Goal: Information Seeking & Learning: Learn about a topic

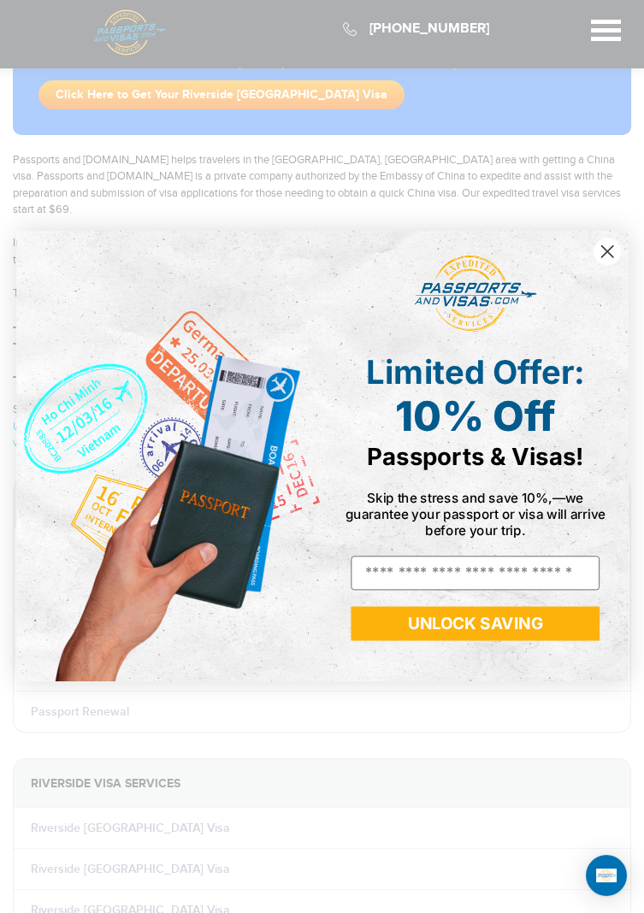
scroll to position [104, 0]
click at [600, 256] on circle "Close dialog" at bounding box center [606, 251] width 27 height 27
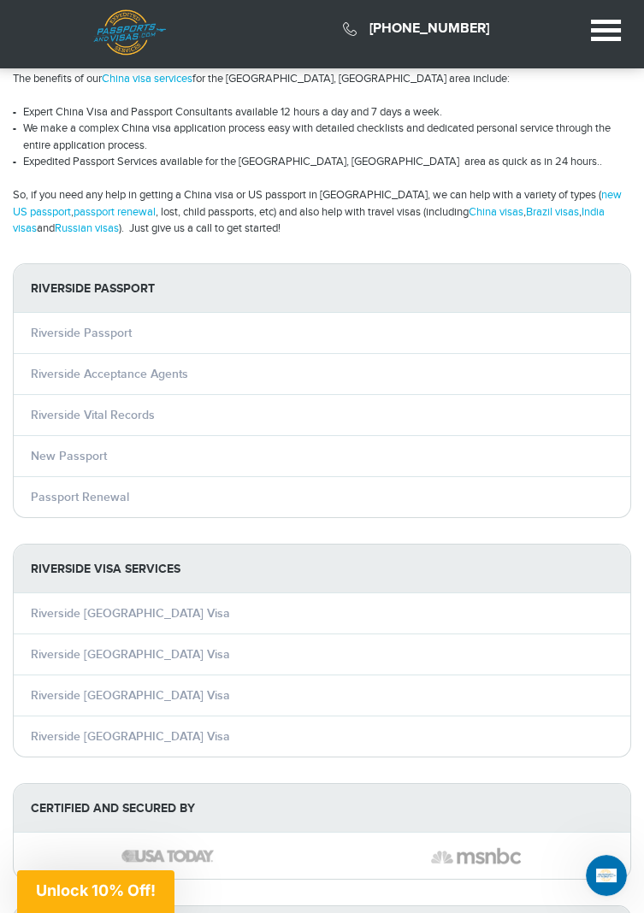
scroll to position [320, 0]
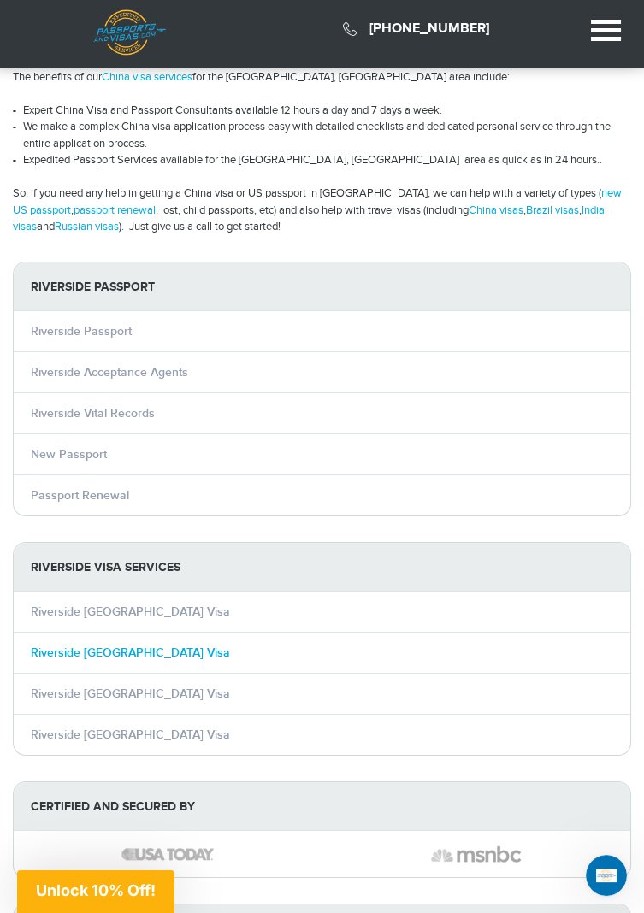
click at [110, 645] on link "Riverside [GEOGRAPHIC_DATA] Visa" at bounding box center [130, 652] width 199 height 15
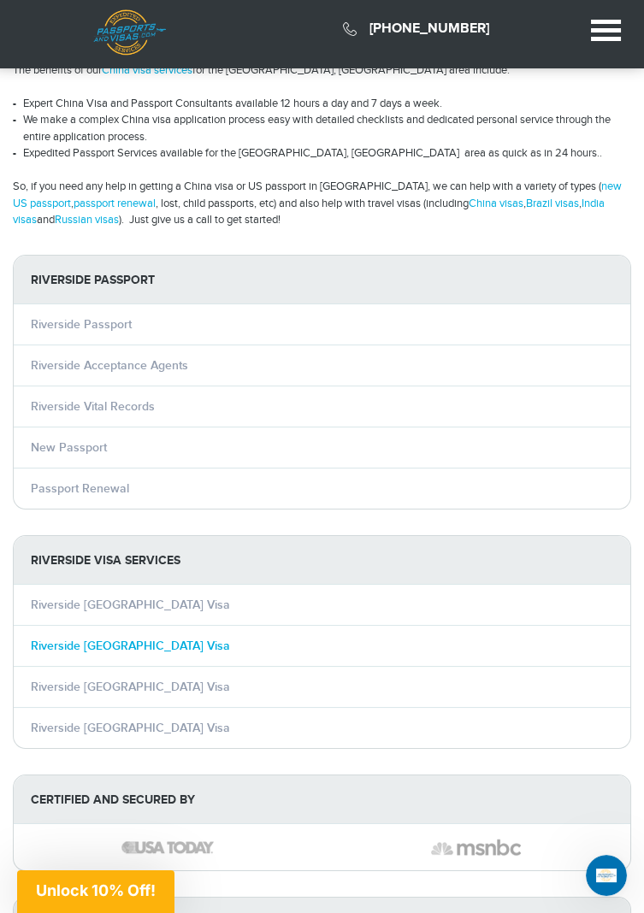
scroll to position [349, 0]
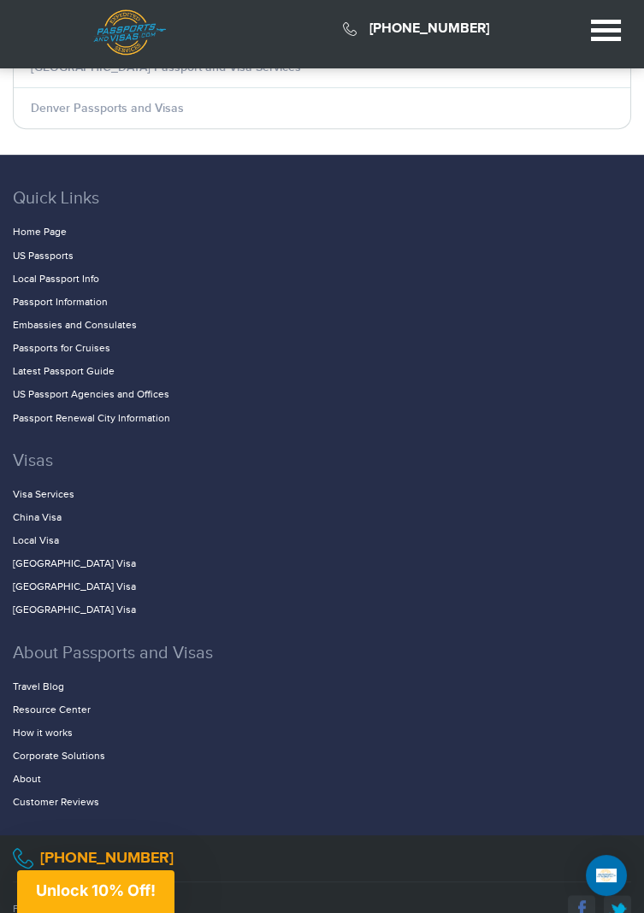
scroll to position [1390, 0]
click at [44, 510] on link "China Visa" at bounding box center [37, 516] width 49 height 12
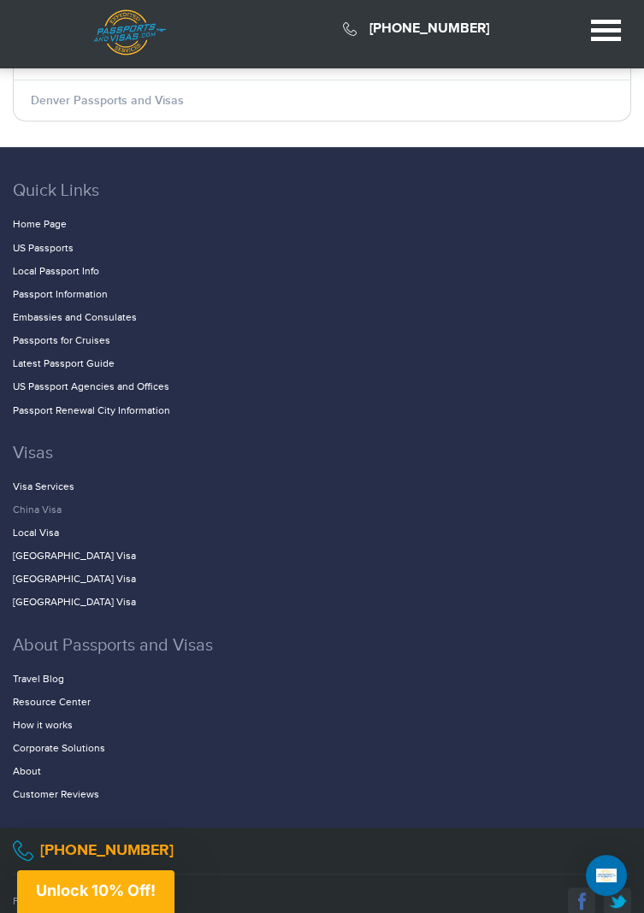
scroll to position [1420, 0]
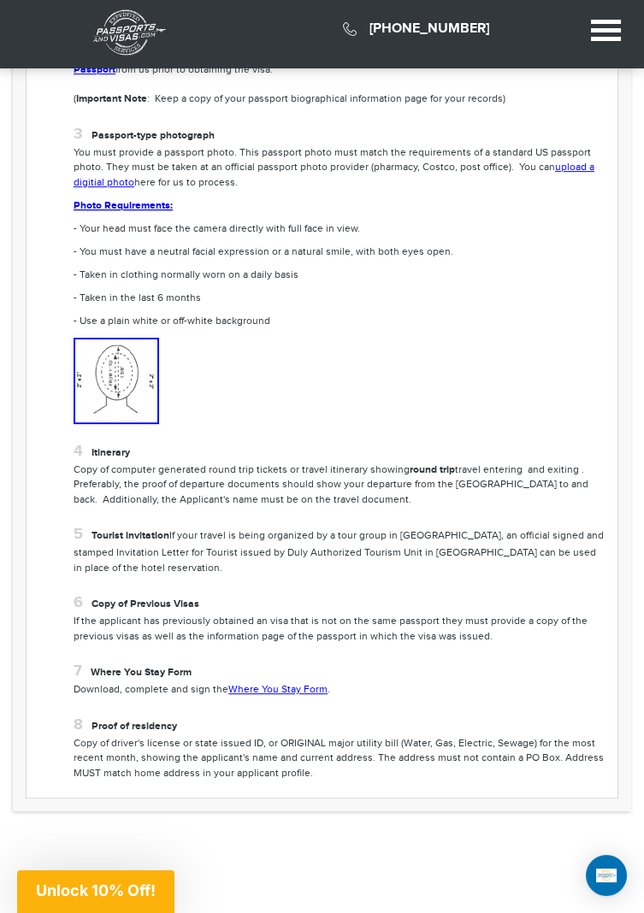
scroll to position [1295, 0]
